Goal: Task Accomplishment & Management: Use online tool/utility

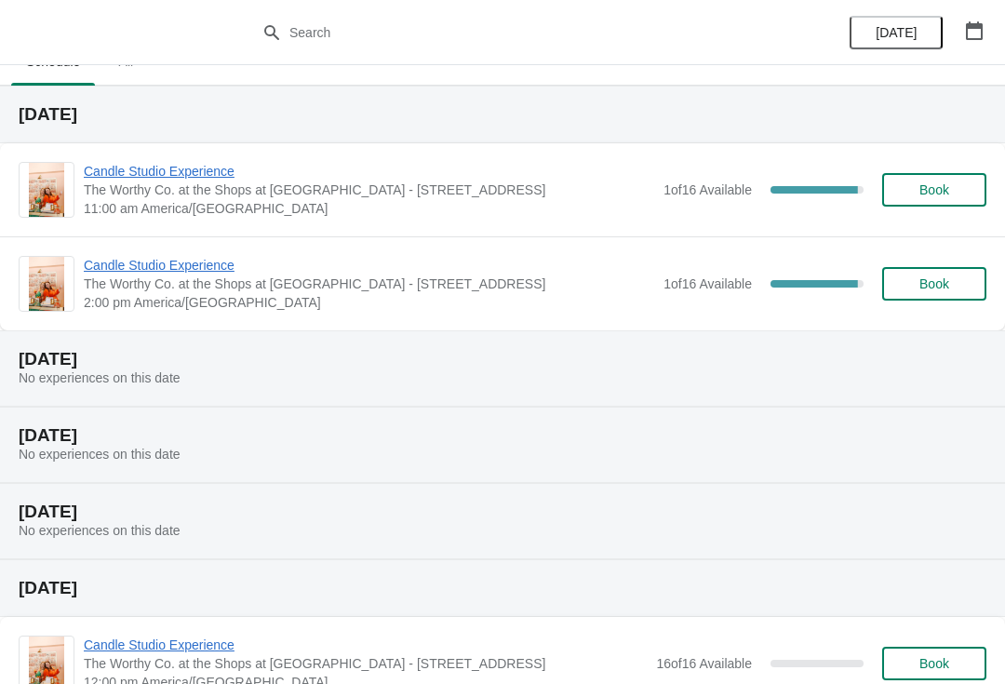
scroll to position [24, 0]
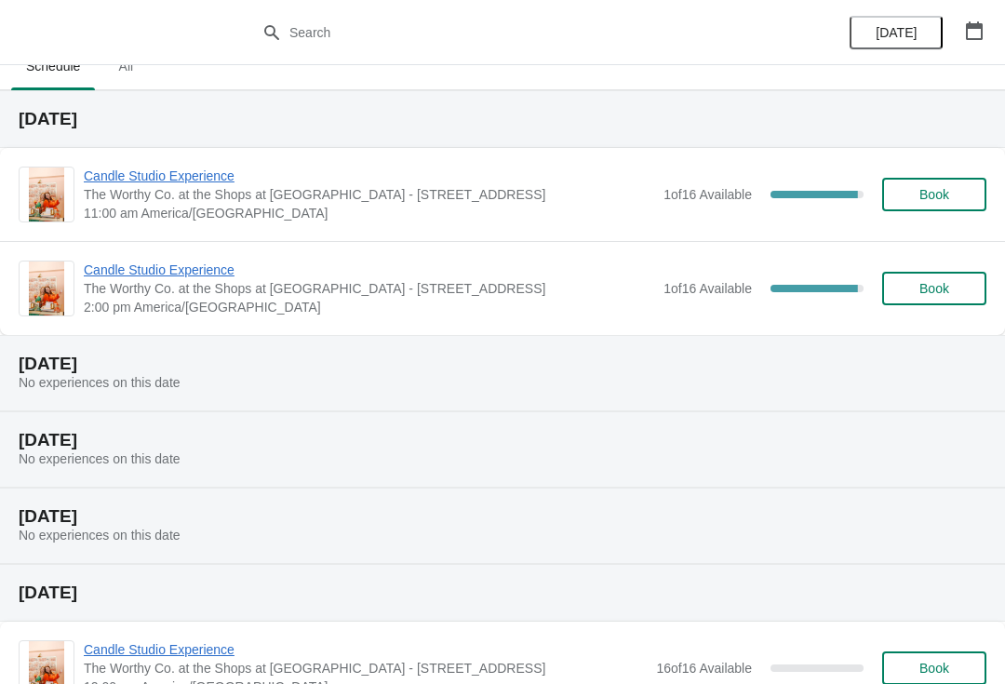
click at [335, 277] on span "Candle Studio Experience" at bounding box center [369, 269] width 570 height 19
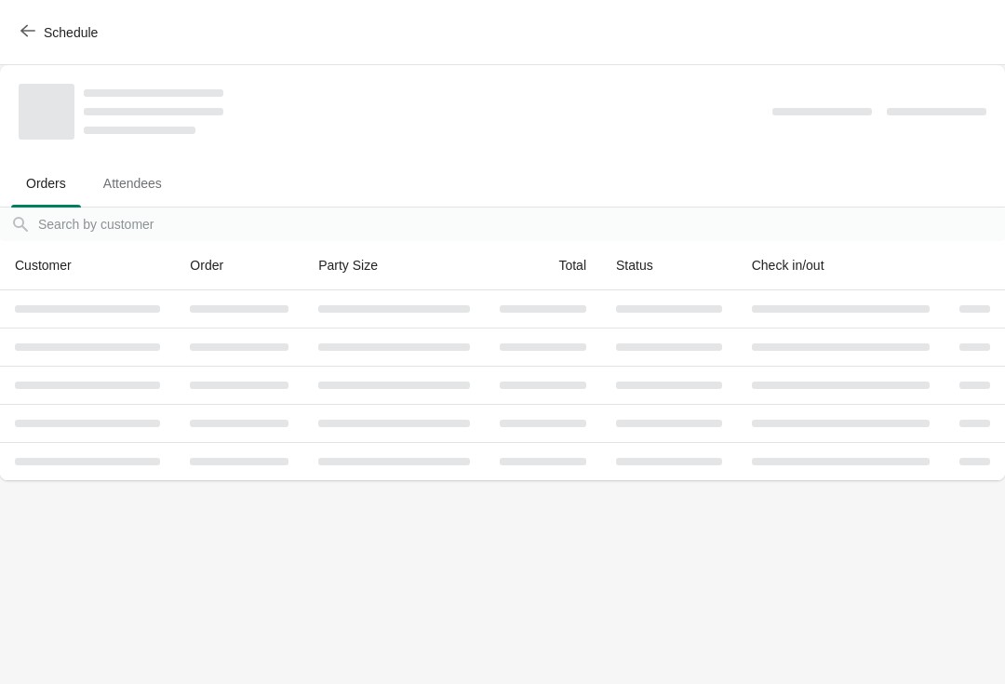
scroll to position [0, 0]
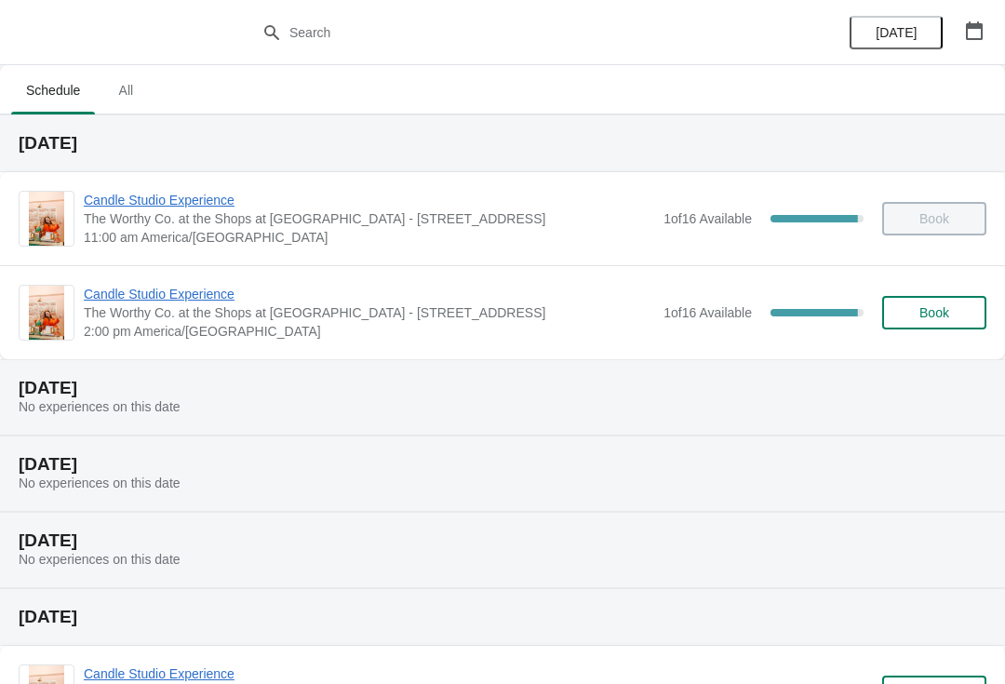
click at [208, 202] on span "Candle Studio Experience" at bounding box center [369, 200] width 570 height 19
click at [197, 294] on span "Candle Studio Experience" at bounding box center [369, 294] width 570 height 19
click at [131, 291] on span "Candle Studio Experience" at bounding box center [369, 294] width 570 height 19
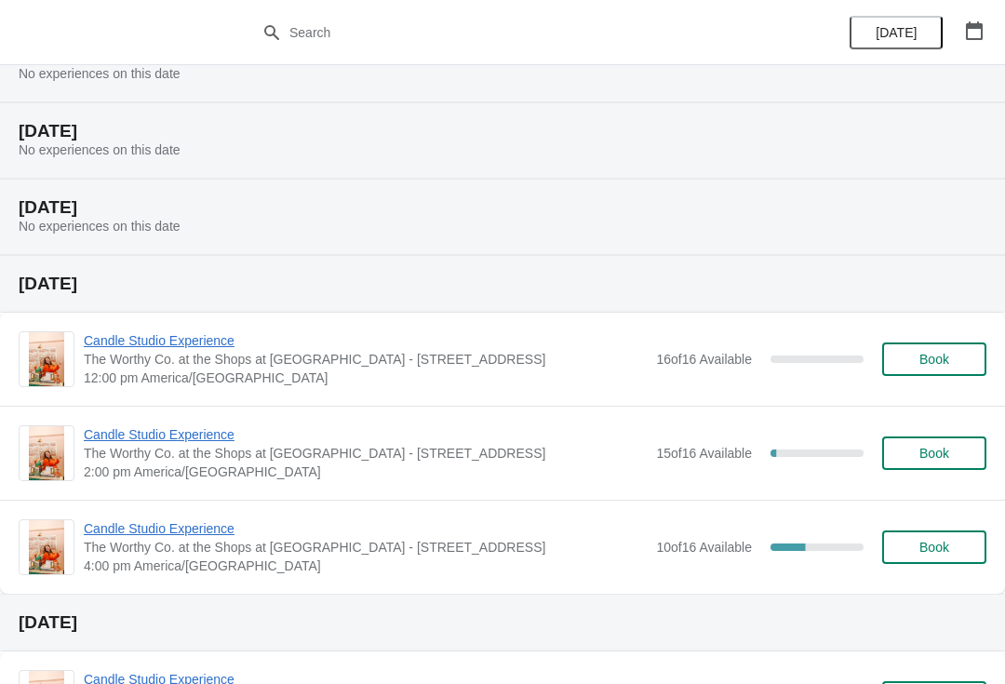
scroll to position [339, 0]
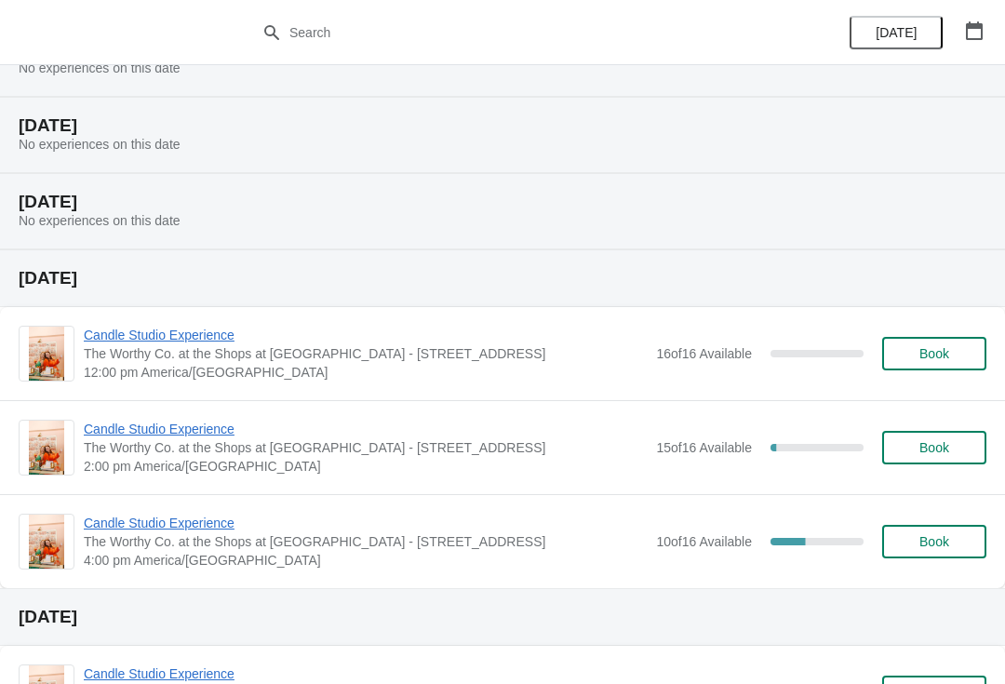
click at [198, 420] on span "Candle Studio Experience" at bounding box center [365, 429] width 563 height 19
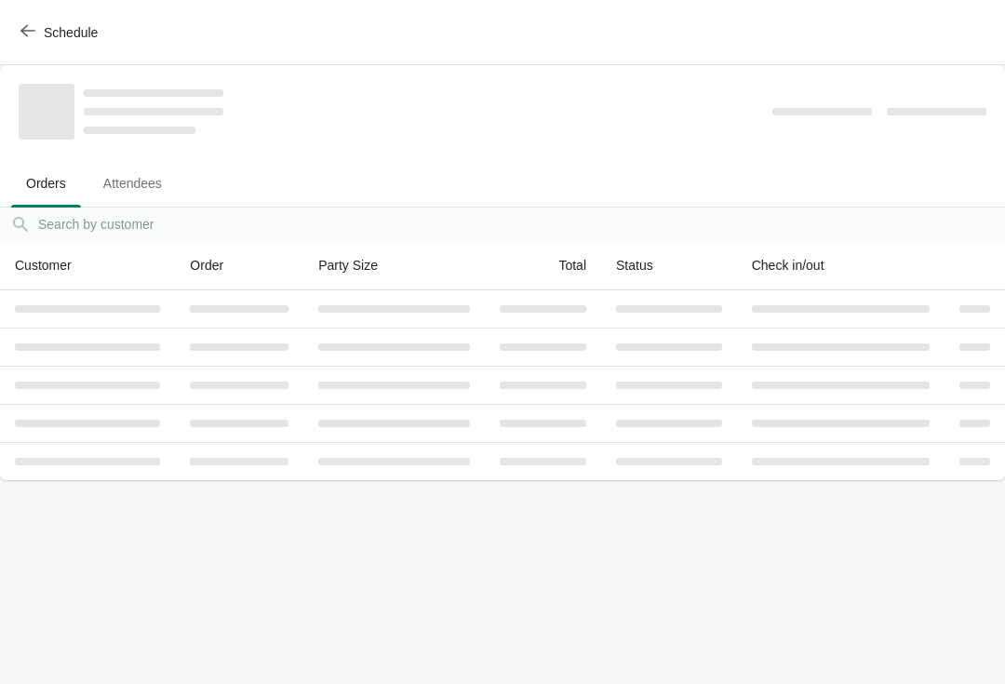
scroll to position [0, 0]
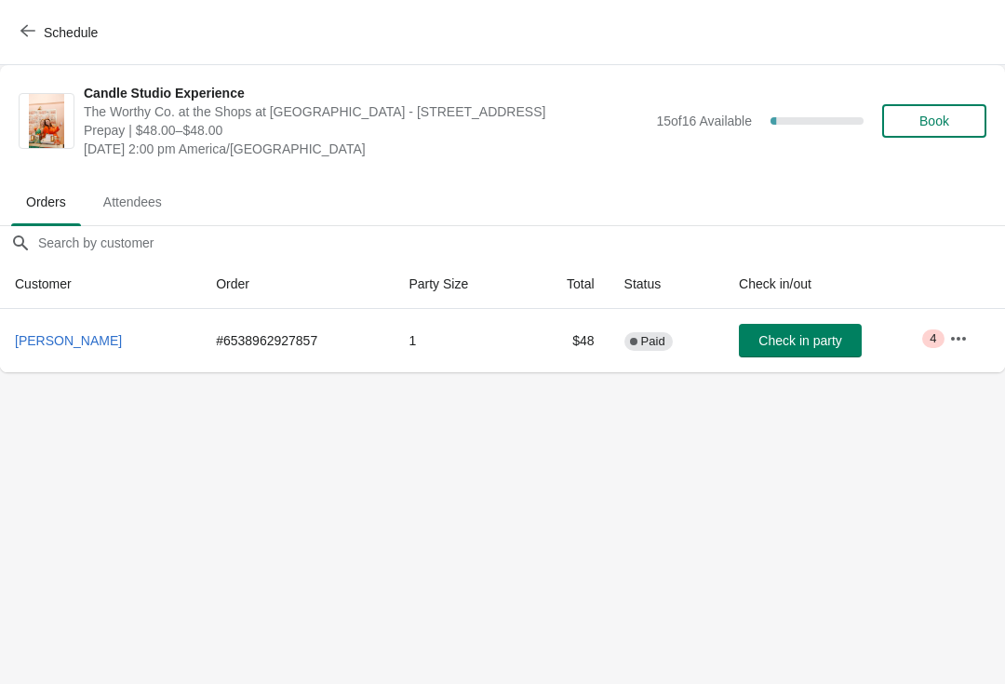
click at [966, 328] on button "button" at bounding box center [957, 338] width 33 height 33
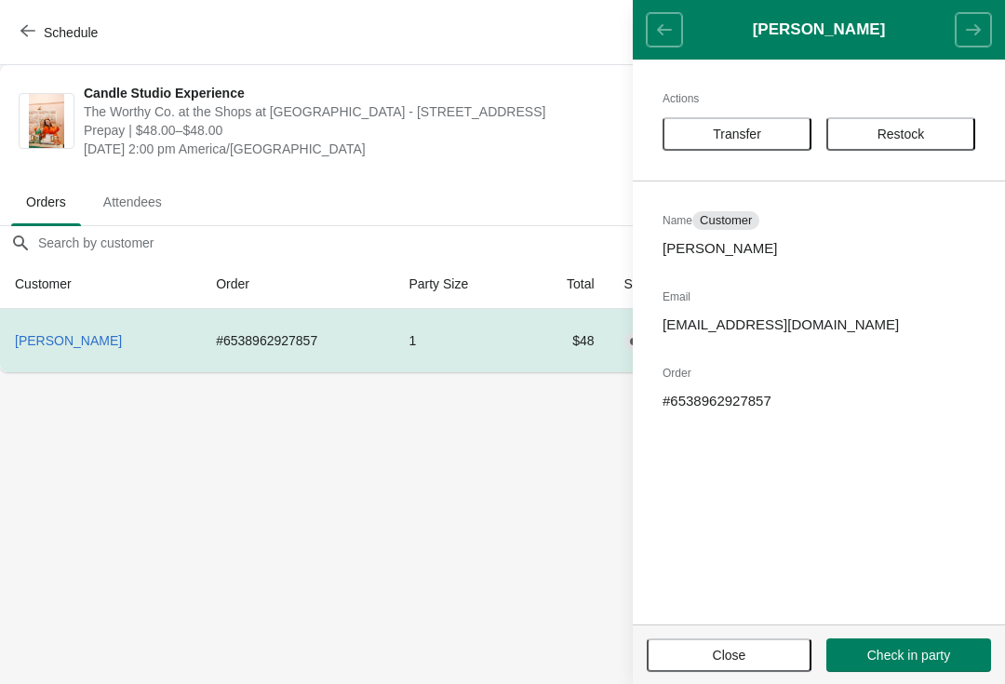
click at [763, 127] on span "Transfer" at bounding box center [736, 134] width 115 height 15
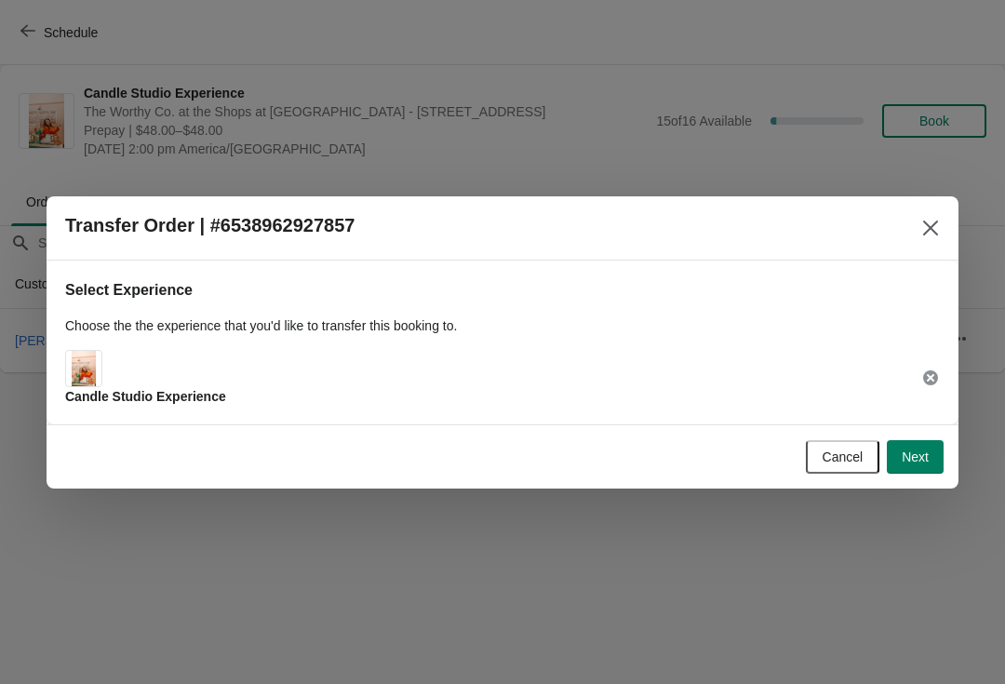
click at [910, 449] on span "Next" at bounding box center [914, 456] width 27 height 15
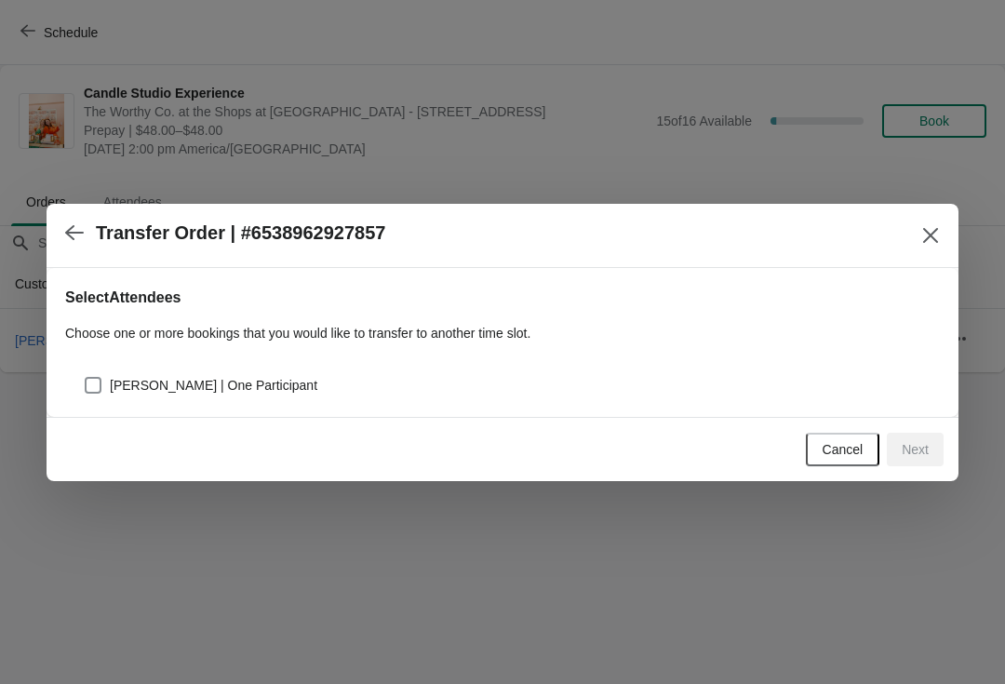
click at [109, 357] on div "[PERSON_NAME] | One Participant" at bounding box center [502, 377] width 875 height 41
click at [96, 391] on span at bounding box center [93, 385] width 17 height 17
click at [86, 378] on input "[PERSON_NAME] | One Participant" at bounding box center [85, 377] width 1 height 1
checkbox input "true"
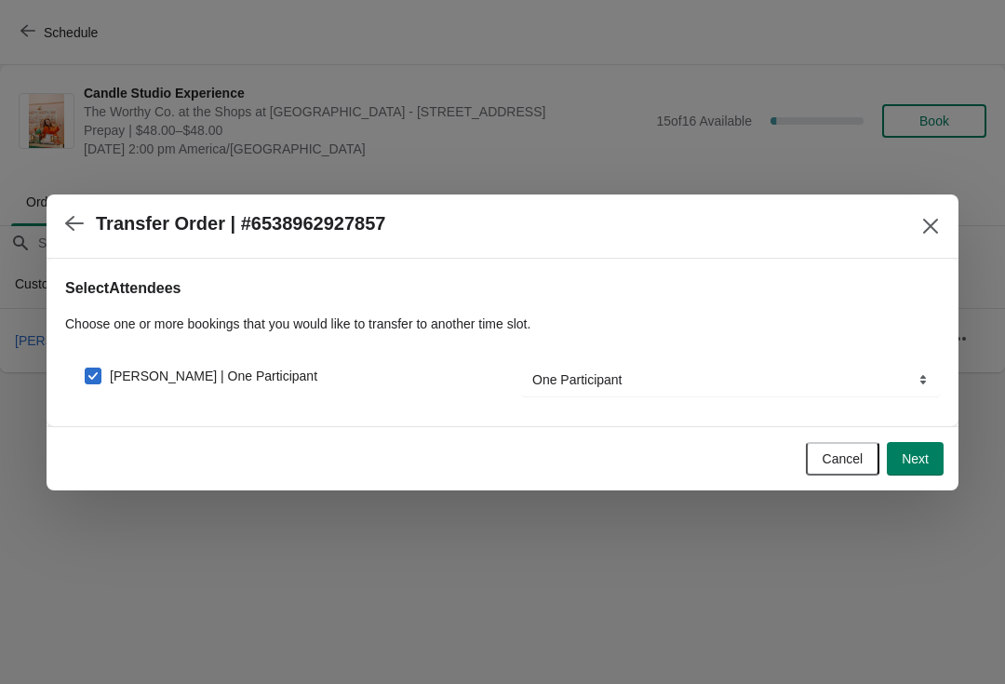
click at [930, 453] on button "Next" at bounding box center [915, 458] width 57 height 33
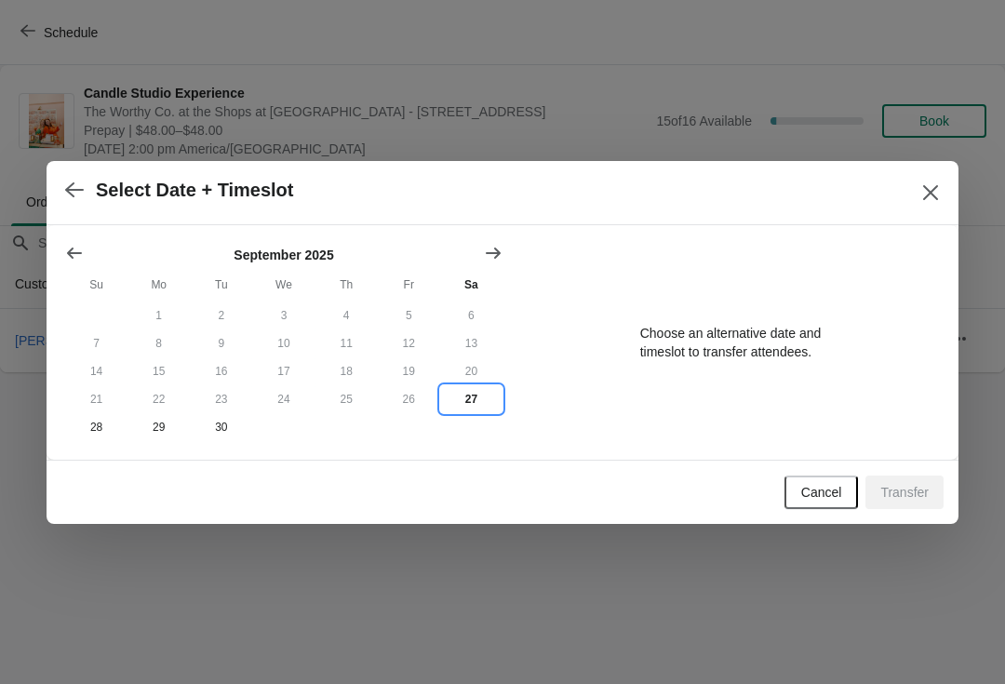
click at [469, 392] on button "27" at bounding box center [471, 399] width 62 height 28
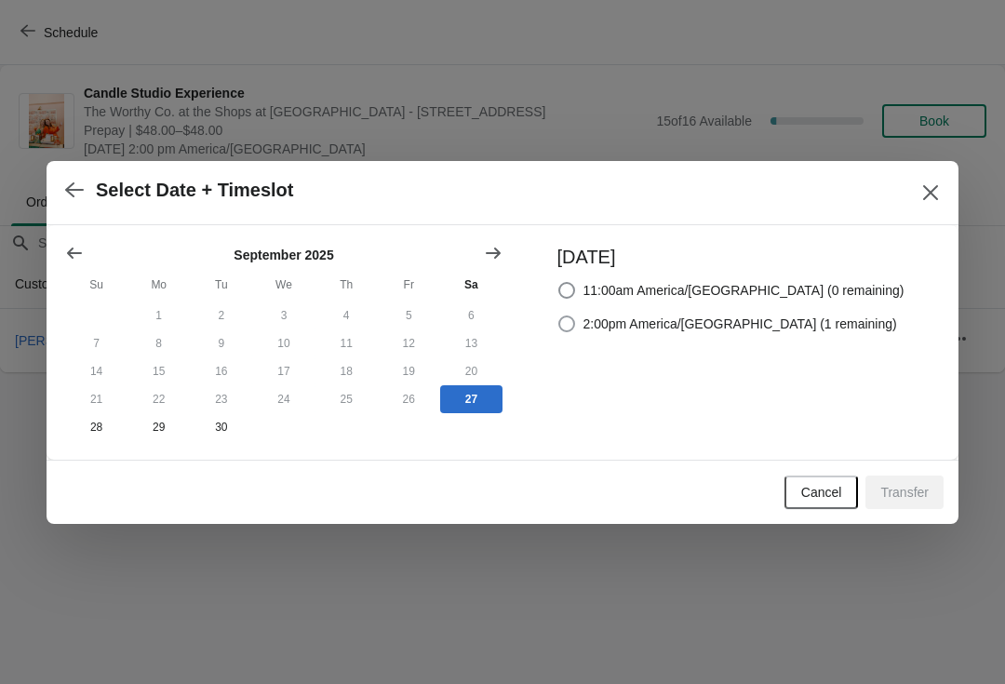
click at [737, 322] on span "2:00pm America/[GEOGRAPHIC_DATA] (1 remaining)" at bounding box center [740, 323] width 314 height 19
click at [559, 316] on input "2:00pm America/[GEOGRAPHIC_DATA] (1 remaining)" at bounding box center [558, 315] width 1 height 1
radio input "true"
click at [912, 499] on span "Transfer" at bounding box center [904, 492] width 48 height 15
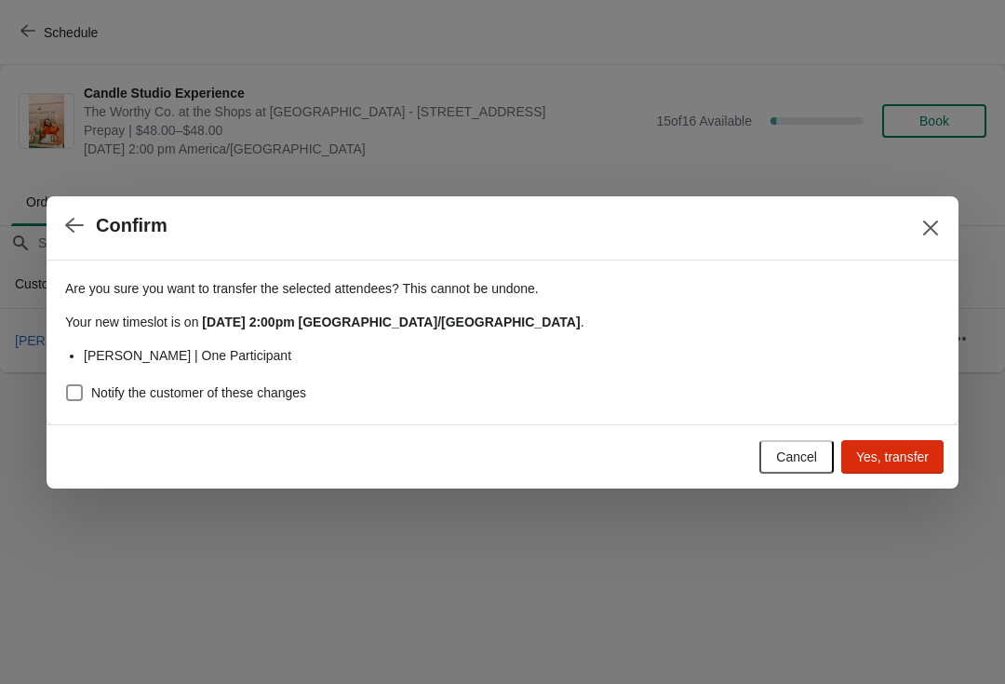
click at [899, 452] on span "Yes, transfer" at bounding box center [892, 456] width 73 height 15
